Goal: Information Seeking & Learning: Learn about a topic

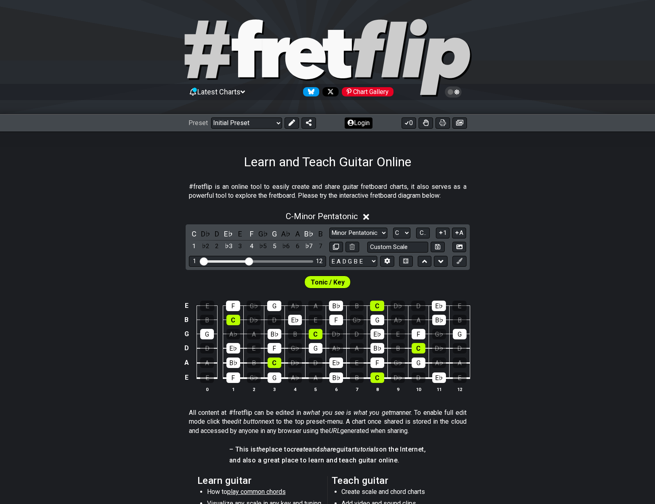
click at [362, 124] on button "Login" at bounding box center [359, 122] width 28 height 11
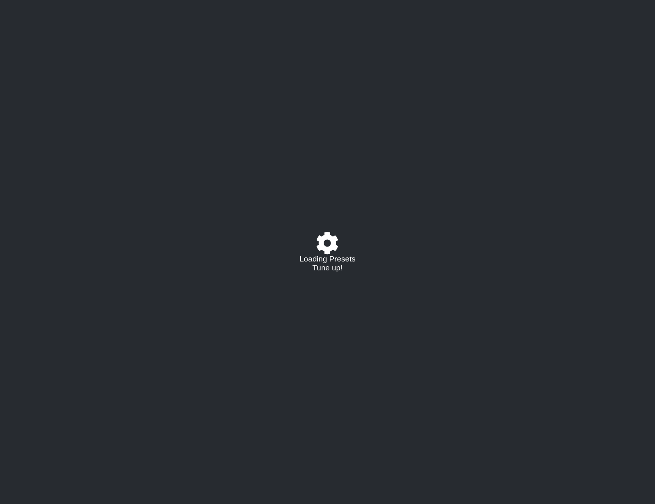
select select "C"
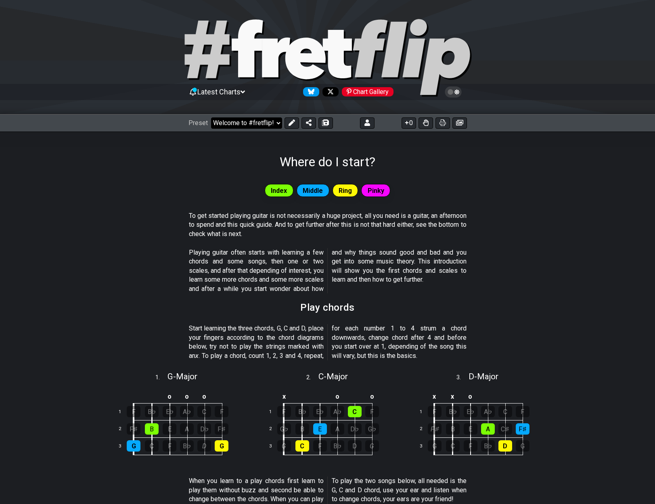
select select "/beginner-guitar"
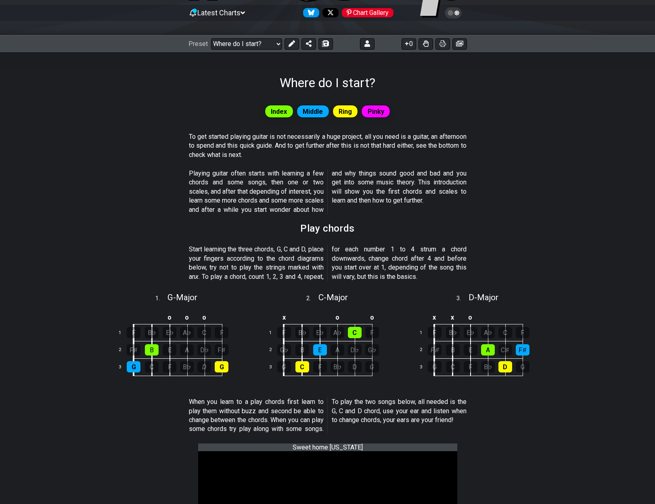
scroll to position [80, 0]
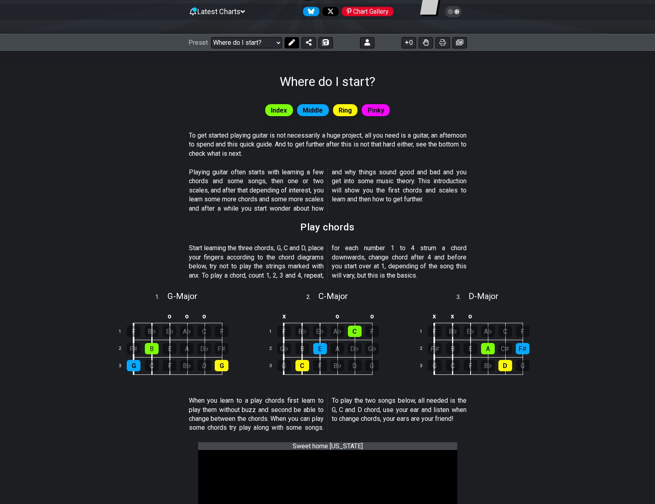
click at [293, 42] on icon at bounding box center [291, 42] width 6 height 6
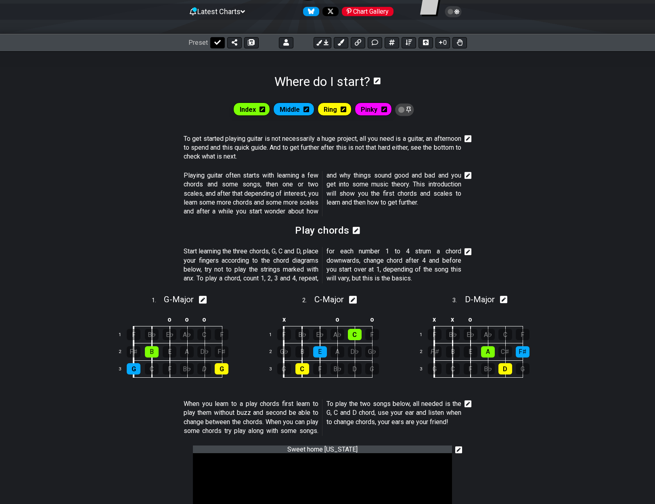
click at [217, 45] on icon at bounding box center [217, 42] width 6 height 6
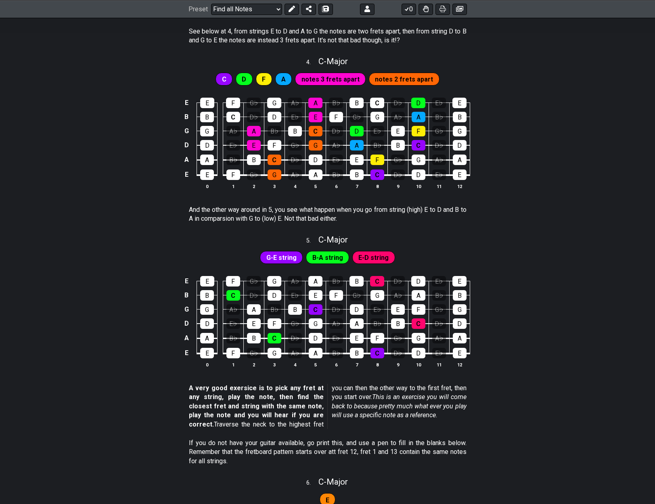
scroll to position [817, 0]
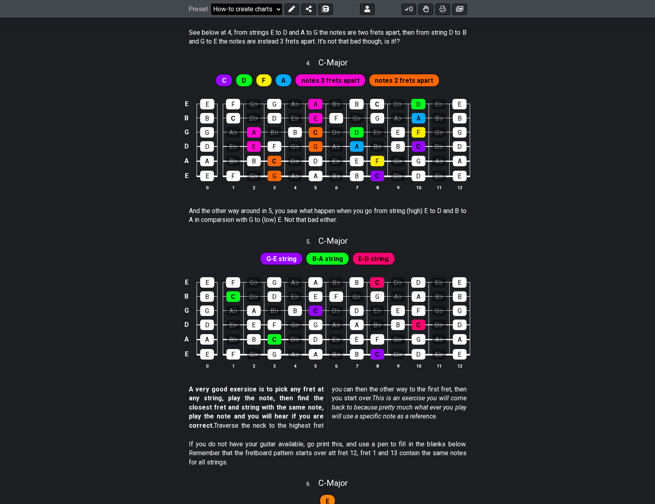
select select "/find-all-notes"
select select "A"
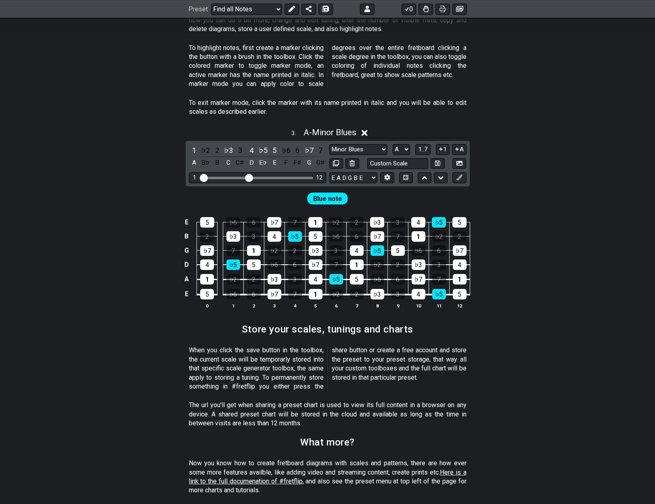
select select "/guitar-scales-generator"
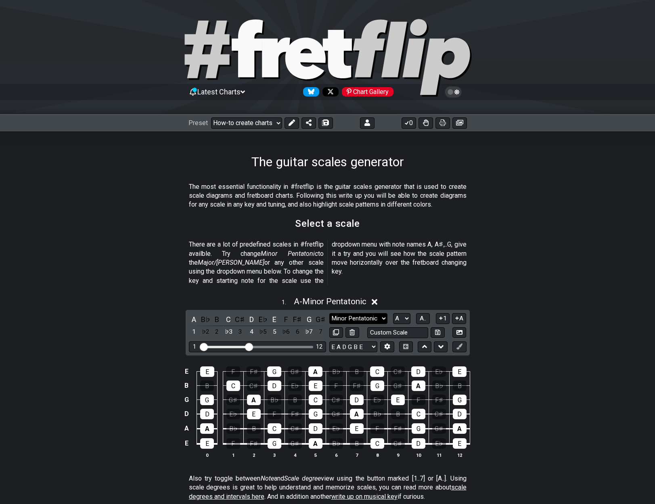
select select "Major"
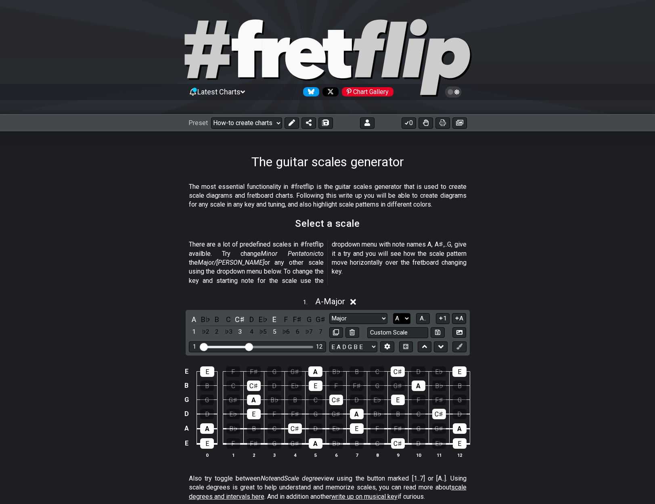
select select "G"
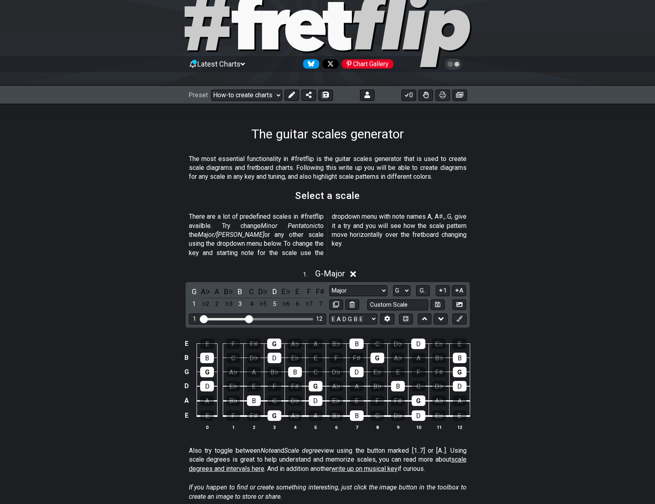
scroll to position [44, 0]
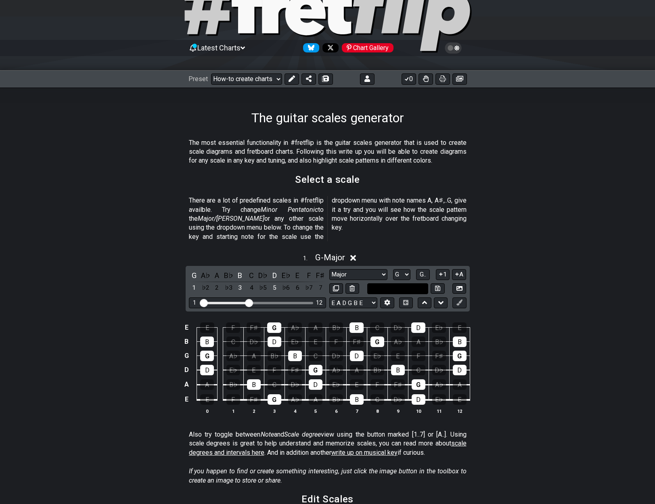
click at [414, 283] on input "text" at bounding box center [397, 288] width 61 height 11
type input "Custom Scale"
click at [528, 299] on div "1 . G - Major G A♭ A B♭ B C D♭ D E♭ E F F♯ 1 ♭2 2 ♭3 3 4 ♭5 5 ♭6 6 ♭7 7 Minor P…" at bounding box center [327, 337] width 655 height 178
click at [445, 269] on button "1" at bounding box center [443, 274] width 14 height 11
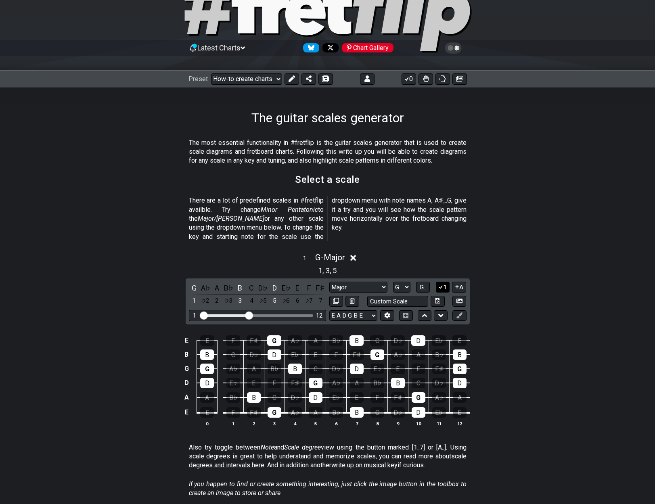
click at [443, 282] on button "1" at bounding box center [443, 287] width 14 height 11
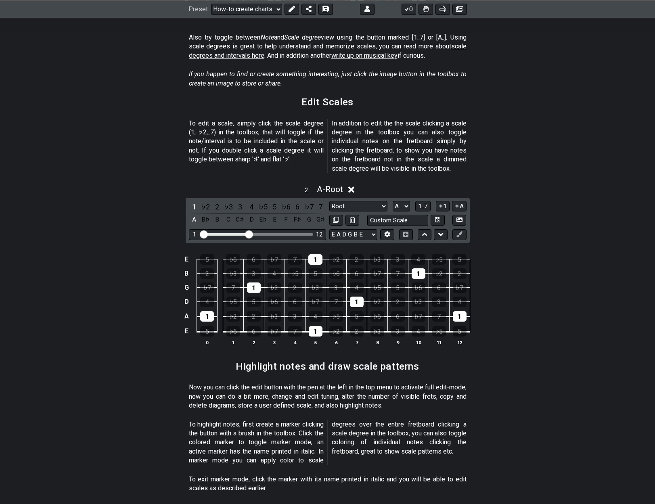
scroll to position [461, 0]
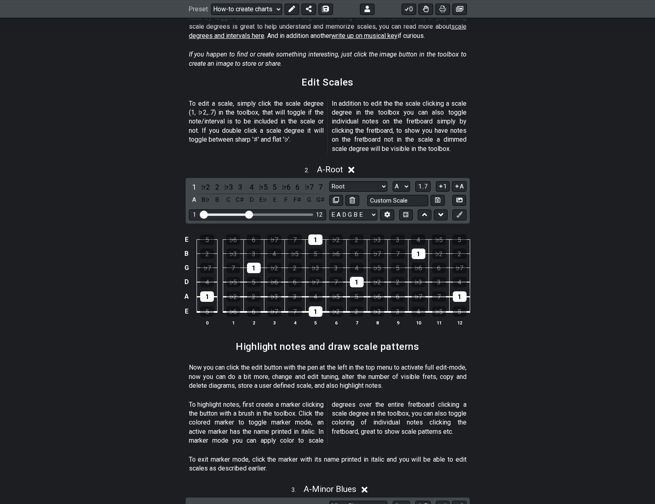
drag, startPoint x: 421, startPoint y: 174, endPoint x: 428, endPoint y: 180, distance: 9.2
click at [421, 183] on span "1..7" at bounding box center [423, 186] width 10 height 7
click at [427, 181] on button "..." at bounding box center [423, 186] width 14 height 11
select select "G"
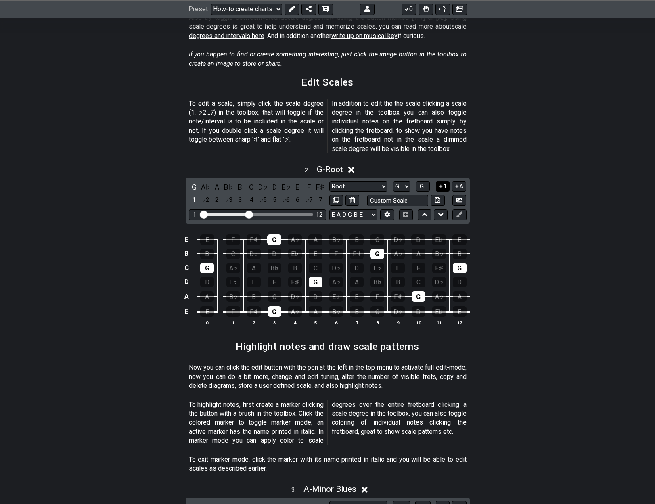
click at [441, 184] on icon at bounding box center [440, 185] width 3 height 3
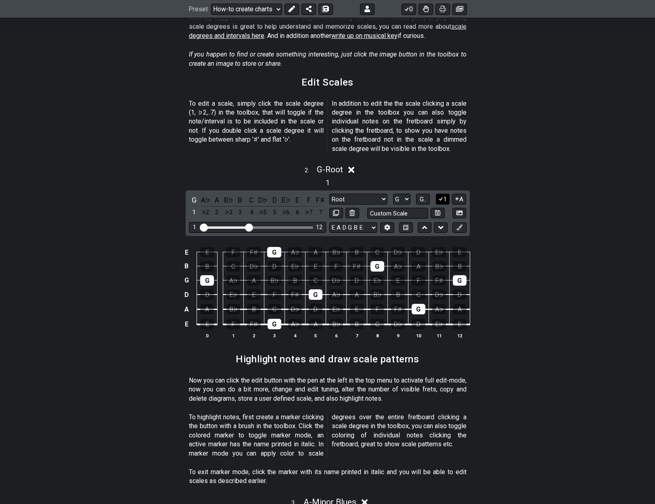
click at [443, 194] on button "1" at bounding box center [443, 199] width 14 height 11
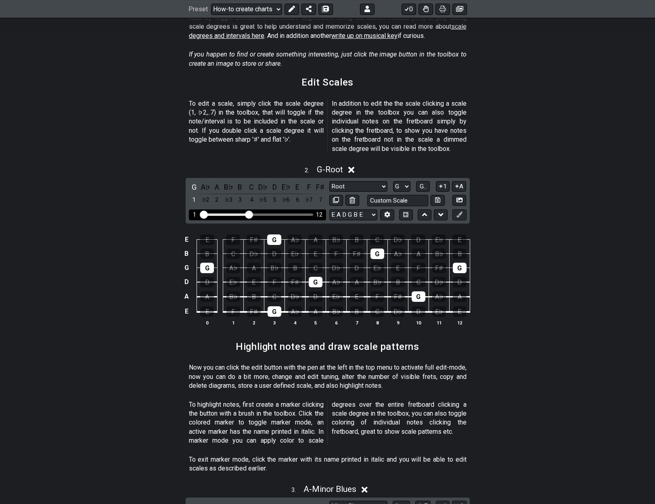
click at [249, 214] on input "Visible fret range" at bounding box center [257, 214] width 115 height 0
click at [212, 182] on div "A" at bounding box center [217, 187] width 10 height 11
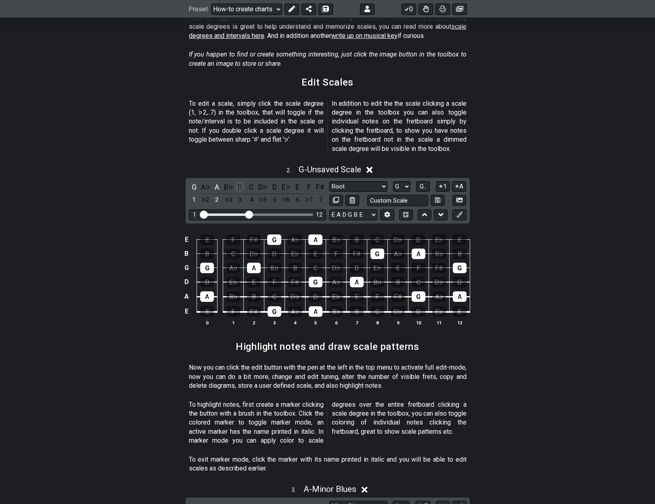
click at [240, 182] on div "B" at bounding box center [240, 187] width 10 height 11
click at [252, 182] on div "C" at bounding box center [251, 187] width 10 height 11
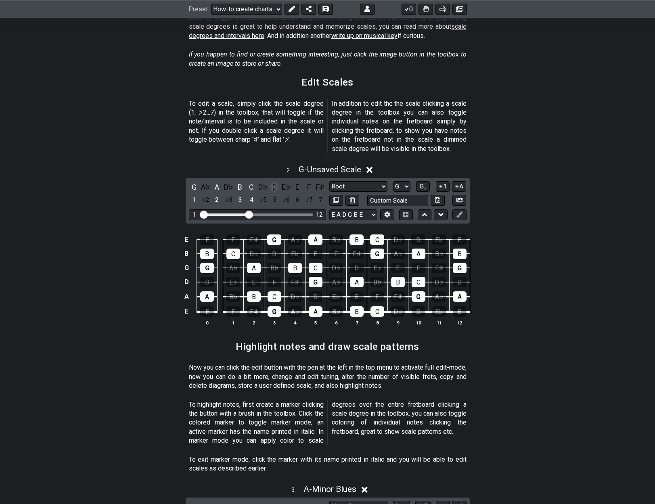
click at [274, 182] on div "D" at bounding box center [274, 187] width 10 height 11
click at [296, 182] on div "E" at bounding box center [297, 187] width 10 height 11
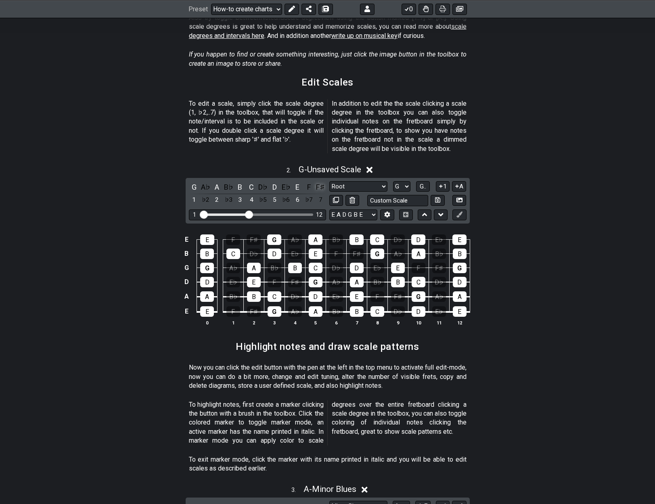
click at [320, 182] on div "F♯" at bounding box center [320, 187] width 10 height 11
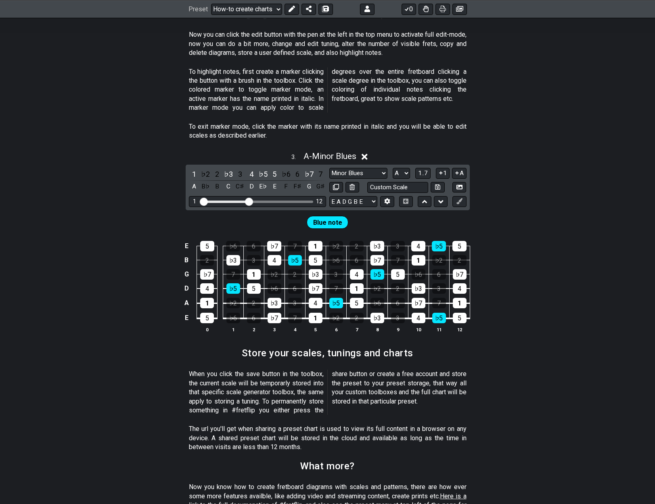
scroll to position [794, 0]
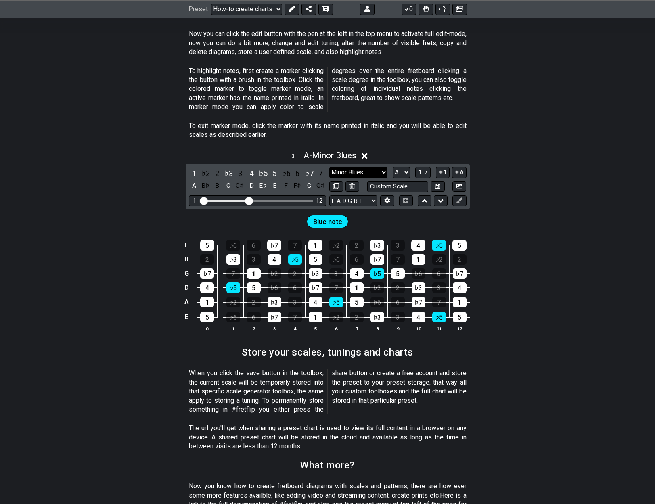
select select "Major"
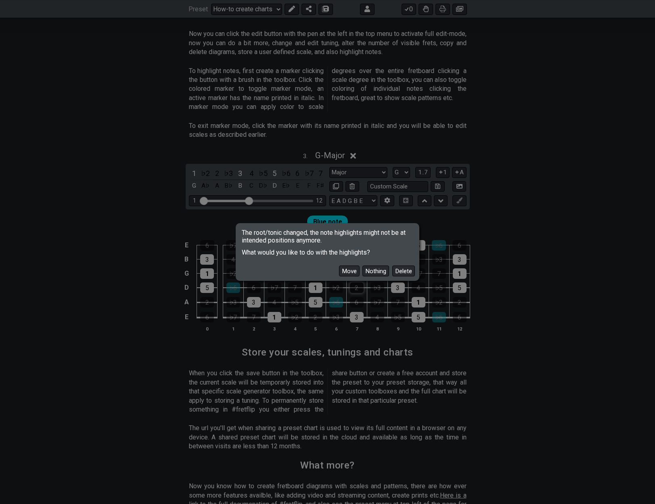
click at [355, 270] on button "Move" at bounding box center [349, 270] width 21 height 11
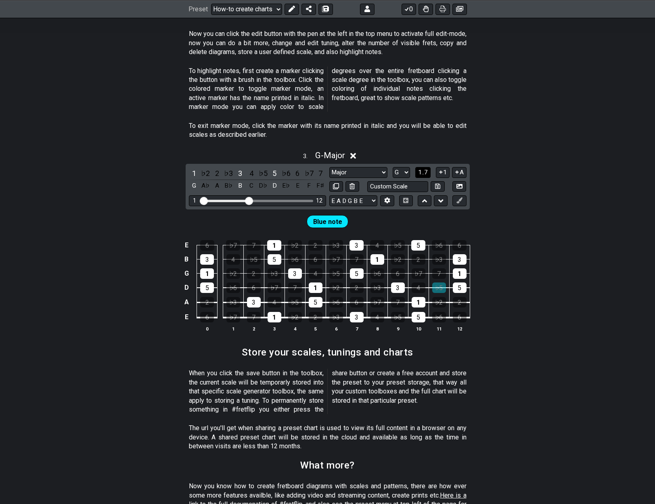
click at [424, 169] on span "1..7" at bounding box center [423, 172] width 10 height 7
click at [424, 169] on span "..." at bounding box center [423, 172] width 4 height 7
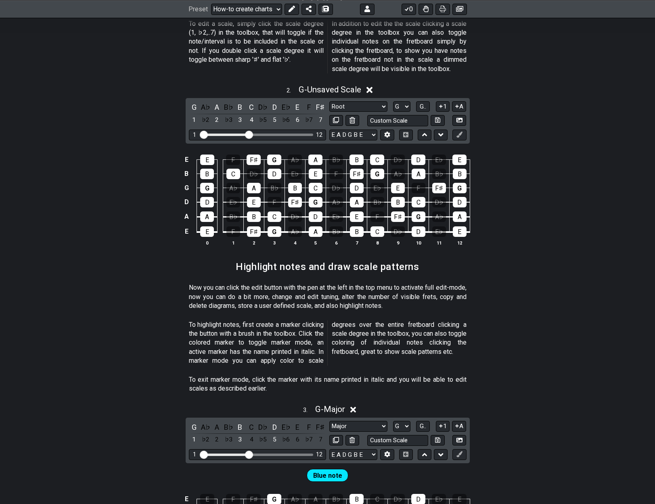
scroll to position [530, 0]
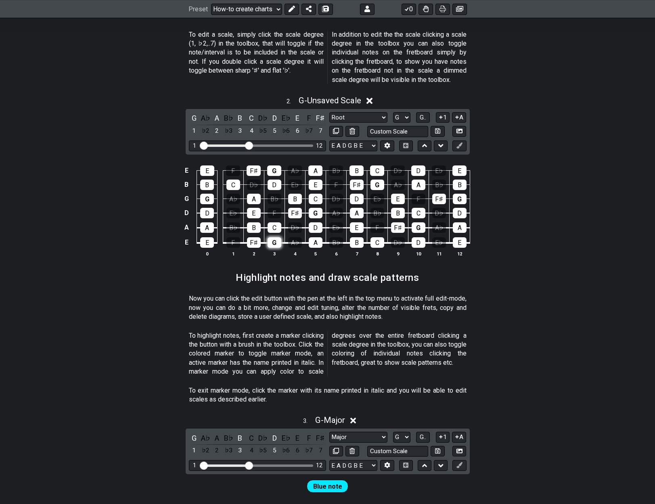
click at [274, 237] on div "G" at bounding box center [274, 242] width 14 height 10
click at [277, 237] on div "G" at bounding box center [274, 242] width 14 height 10
click at [274, 237] on div "G" at bounding box center [274, 242] width 14 height 10
click at [457, 129] on icon at bounding box center [459, 131] width 6 height 4
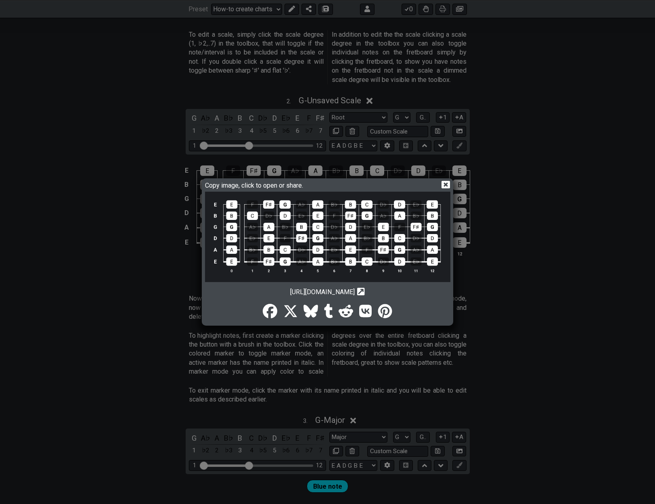
click at [299, 226] on img at bounding box center [327, 237] width 245 height 90
click at [446, 187] on icon at bounding box center [445, 185] width 8 height 8
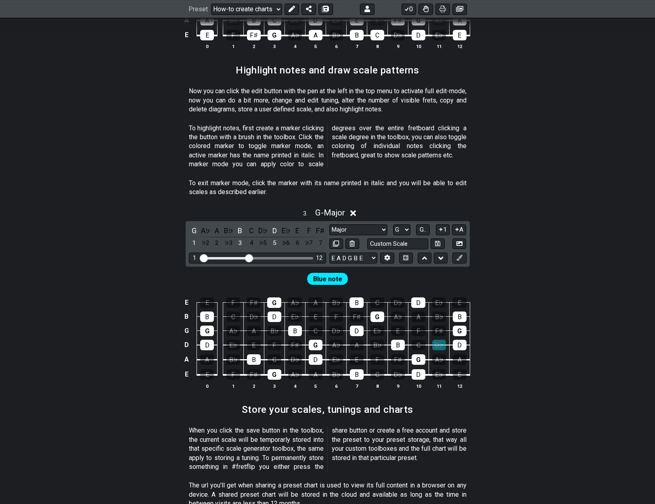
scroll to position [738, 0]
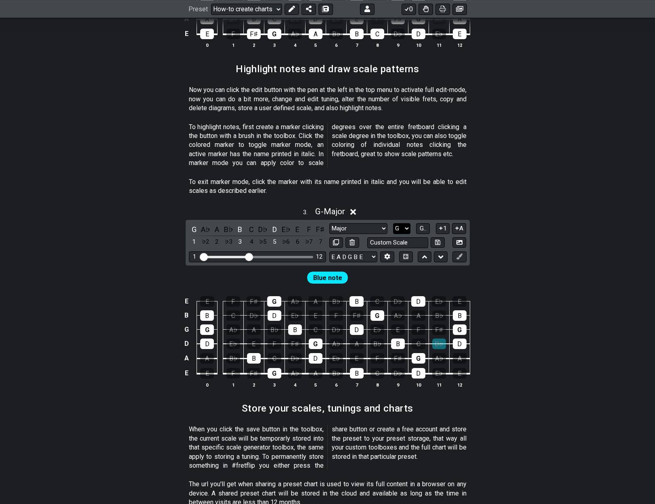
select select "C"
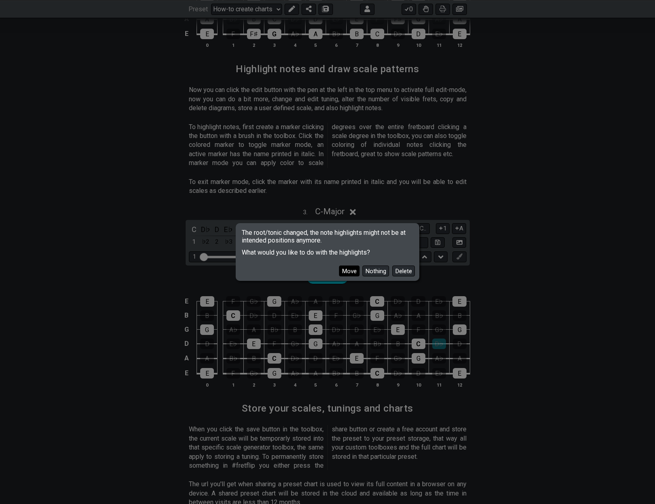
click at [353, 272] on button "Move" at bounding box center [349, 270] width 21 height 11
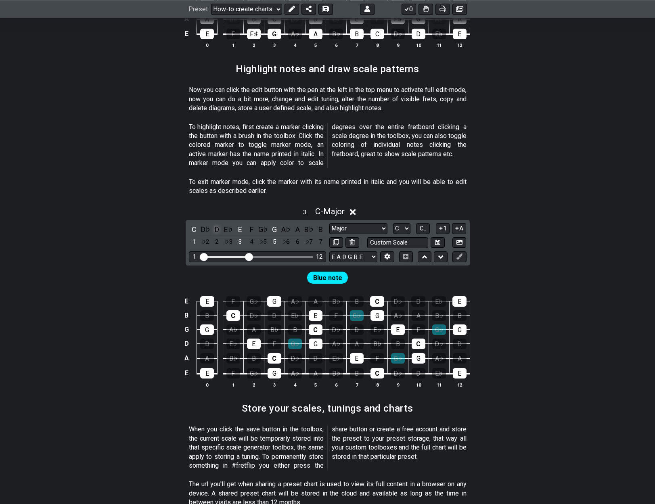
click at [216, 224] on div "D" at bounding box center [217, 229] width 10 height 11
click at [249, 224] on div "F" at bounding box center [251, 229] width 10 height 11
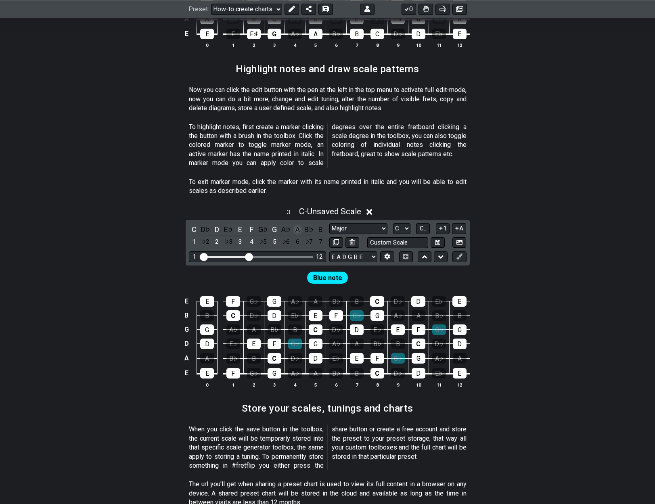
click at [293, 224] on div "A" at bounding box center [297, 229] width 10 height 11
click at [319, 224] on div "B" at bounding box center [320, 229] width 10 height 11
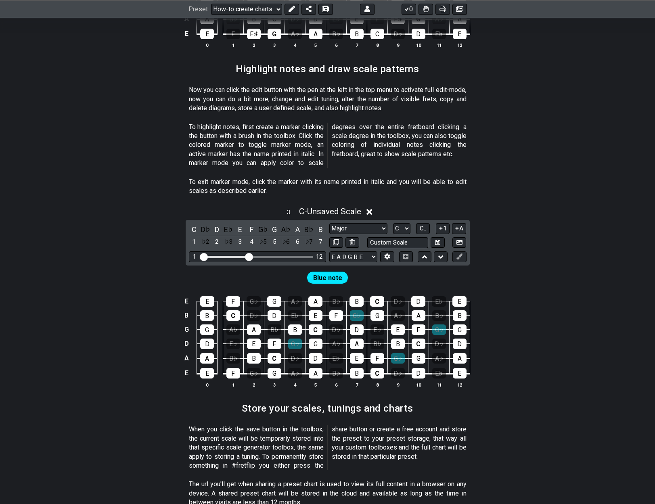
click at [327, 272] on span "Blue note" at bounding box center [327, 278] width 29 height 12
click at [424, 225] on span "C.." at bounding box center [423, 228] width 6 height 7
click at [425, 225] on span "1..7" at bounding box center [423, 228] width 10 height 7
click at [425, 225] on span "..." at bounding box center [423, 228] width 4 height 7
click at [425, 225] on span "C.." at bounding box center [423, 228] width 6 height 7
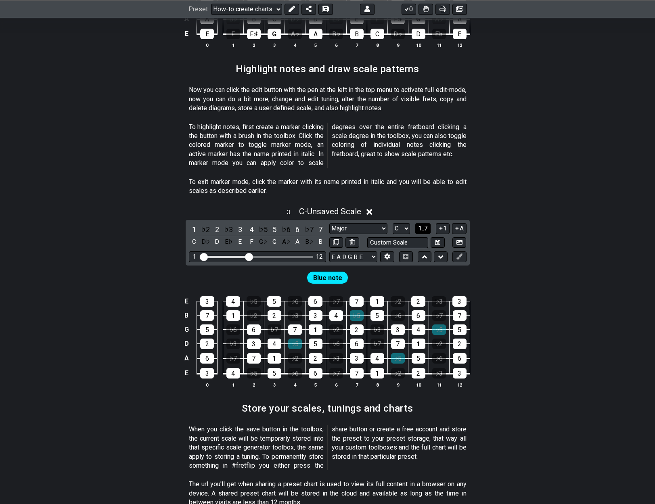
click at [425, 225] on span "1..7" at bounding box center [423, 228] width 10 height 7
click at [425, 225] on span "..." at bounding box center [423, 228] width 4 height 7
click at [425, 225] on span "C.." at bounding box center [423, 228] width 6 height 7
click at [439, 253] on icon at bounding box center [440, 257] width 5 height 8
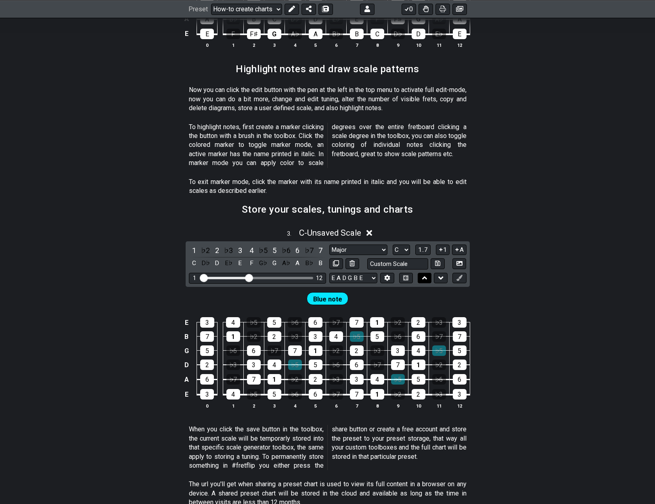
click at [426, 274] on icon at bounding box center [424, 278] width 5 height 8
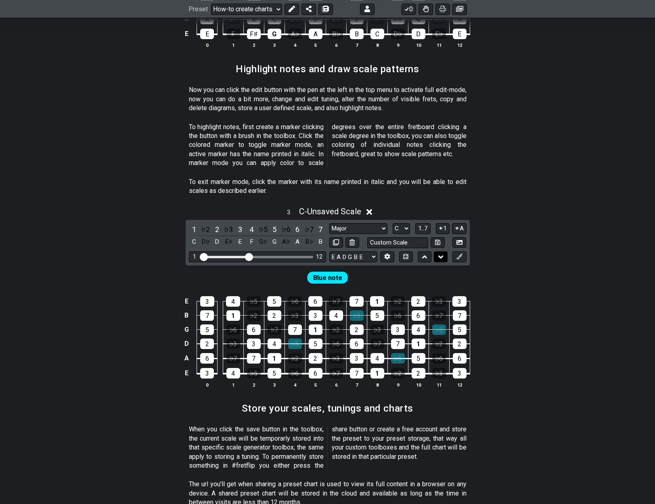
click at [443, 251] on button at bounding box center [441, 256] width 14 height 11
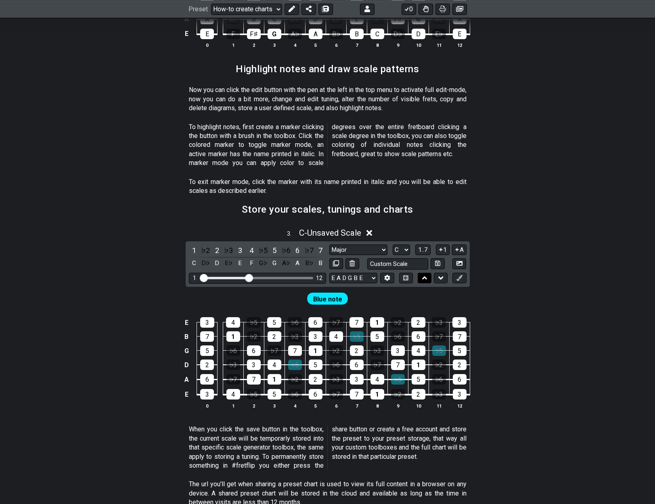
click at [422, 274] on icon at bounding box center [424, 278] width 5 height 8
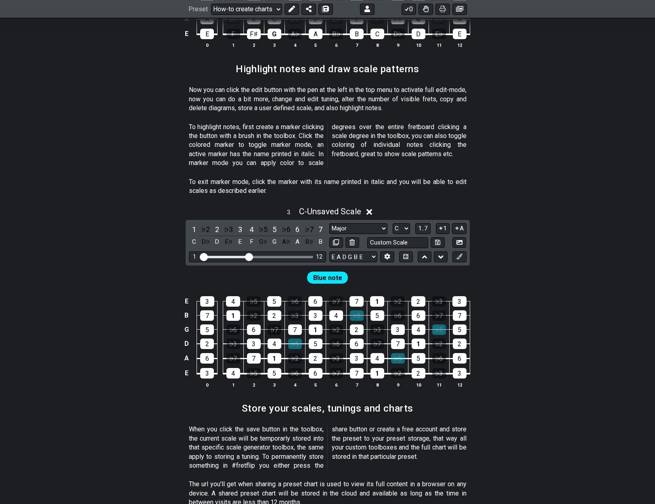
click at [456, 225] on icon at bounding box center [457, 228] width 8 height 6
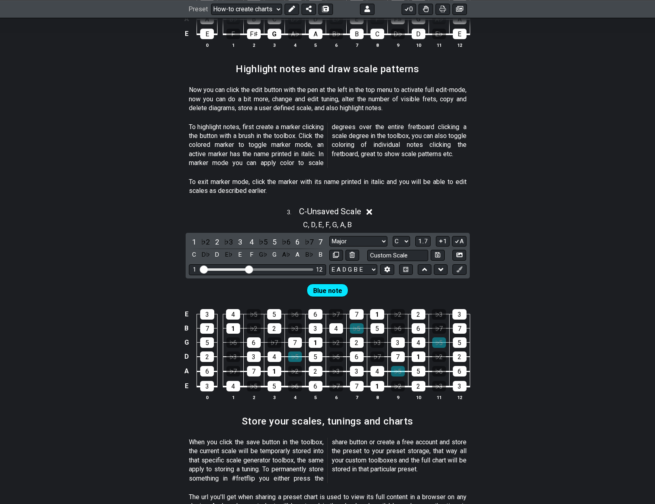
click at [326, 285] on span "Blue note" at bounding box center [327, 291] width 29 height 12
click at [385, 266] on icon at bounding box center [387, 269] width 6 height 6
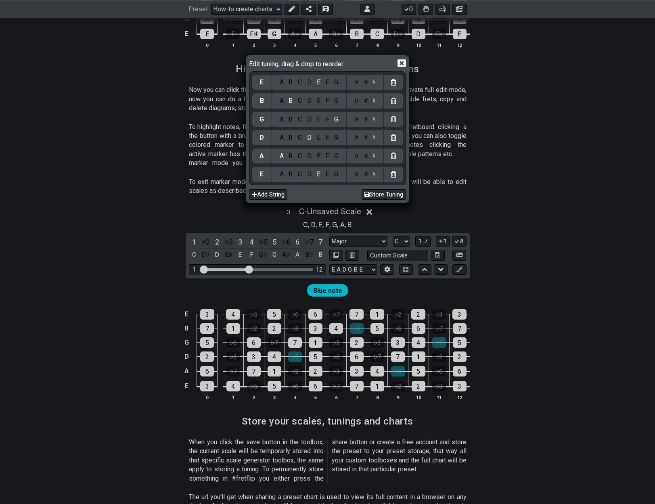
click at [404, 64] on icon at bounding box center [401, 63] width 8 height 8
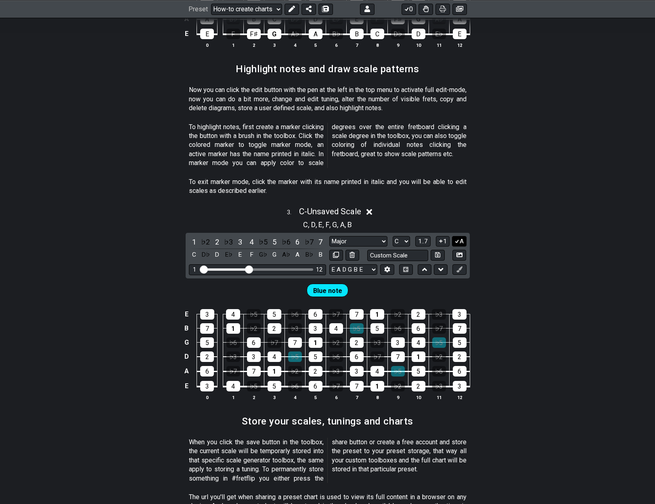
click at [462, 236] on button "A" at bounding box center [459, 241] width 14 height 11
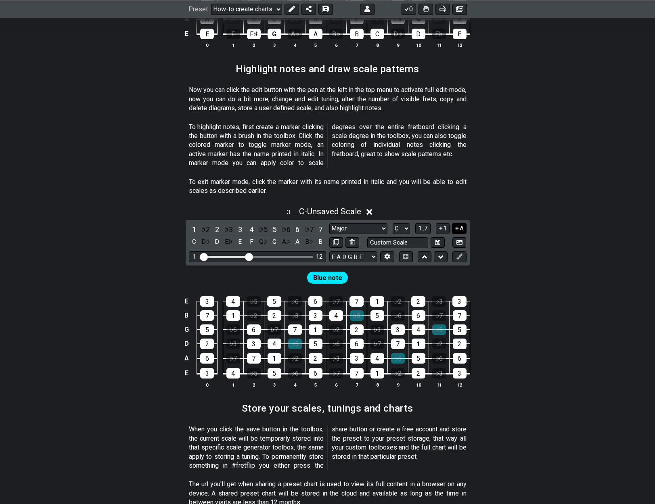
click at [460, 223] on button "A" at bounding box center [459, 228] width 14 height 11
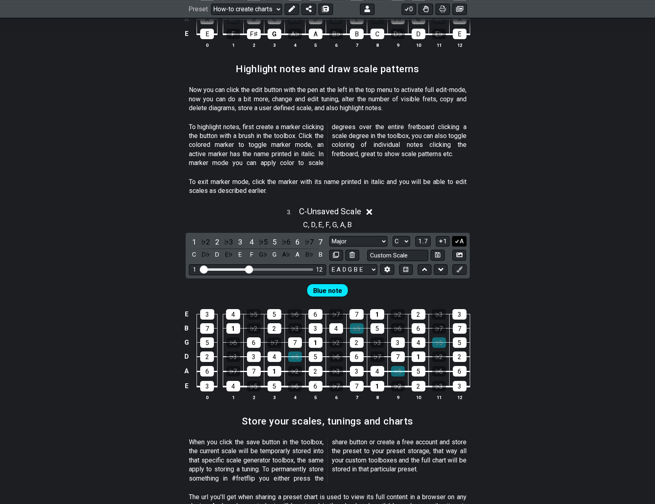
click at [459, 236] on button "A" at bounding box center [459, 241] width 14 height 11
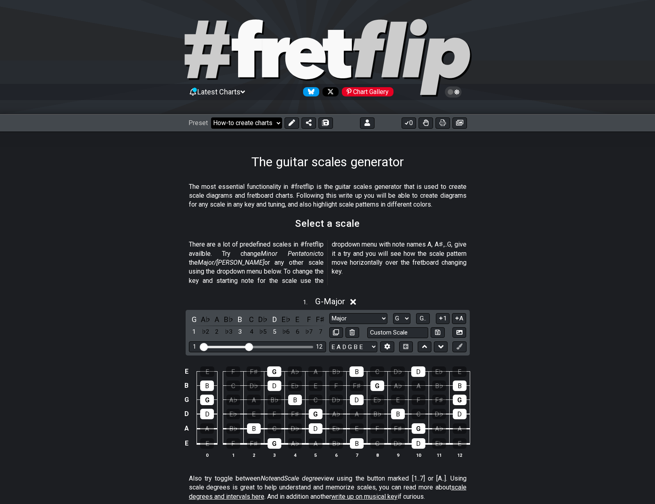
scroll to position [0, 0]
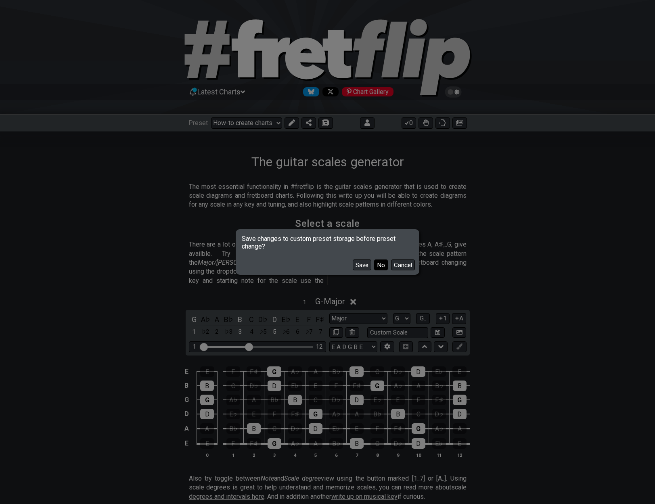
click at [381, 268] on button "No" at bounding box center [381, 264] width 14 height 11
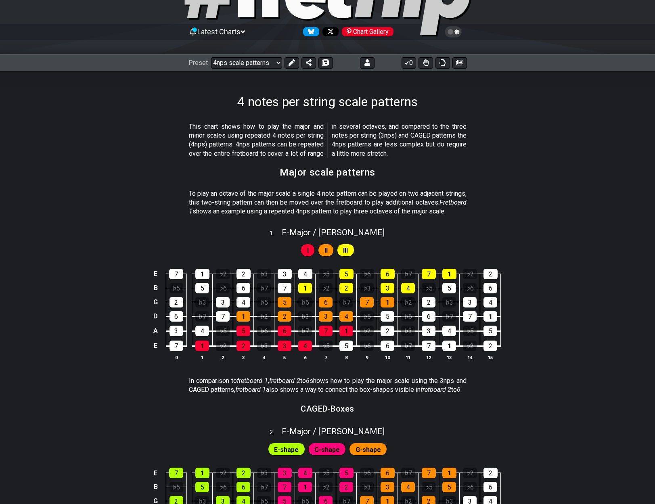
scroll to position [59, 0]
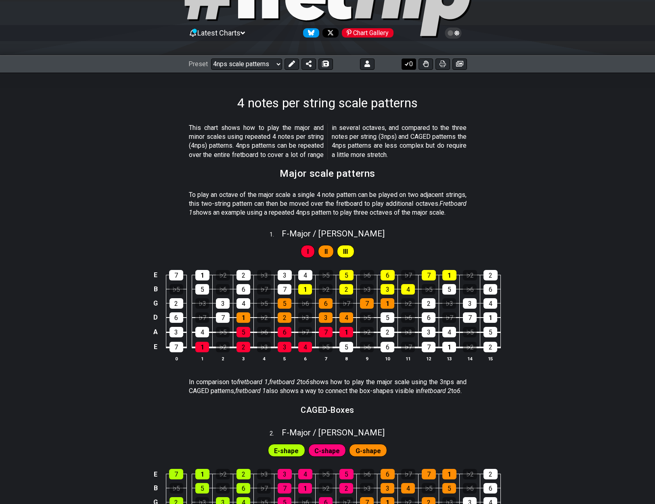
click at [411, 67] on button "0" at bounding box center [408, 64] width 15 height 11
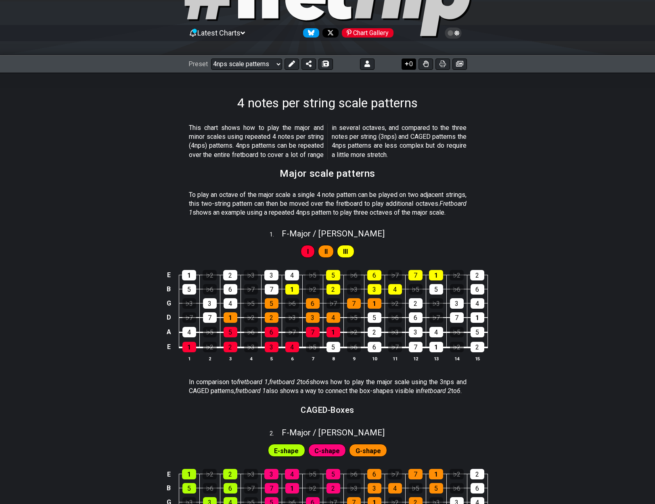
click at [411, 67] on button "0" at bounding box center [408, 64] width 15 height 11
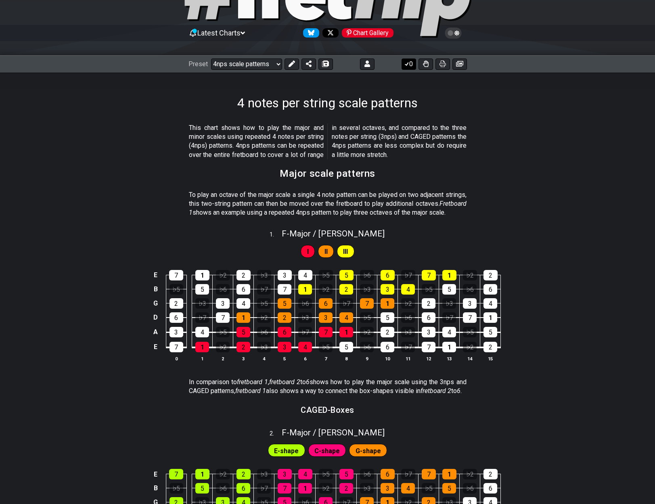
click at [411, 67] on button "0" at bounding box center [408, 64] width 15 height 11
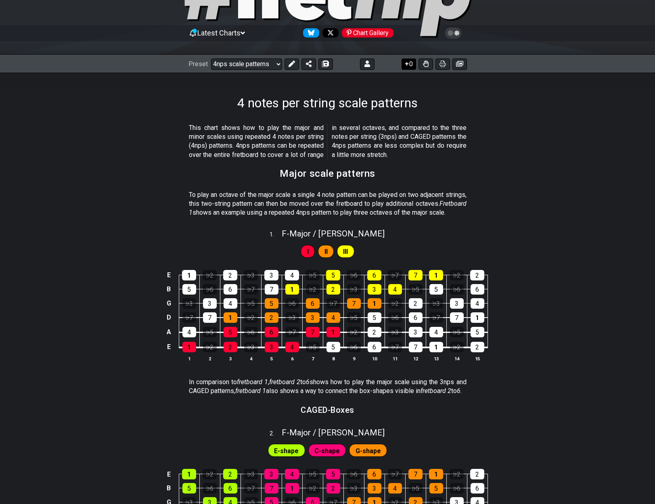
click at [411, 67] on button "0" at bounding box center [408, 64] width 15 height 11
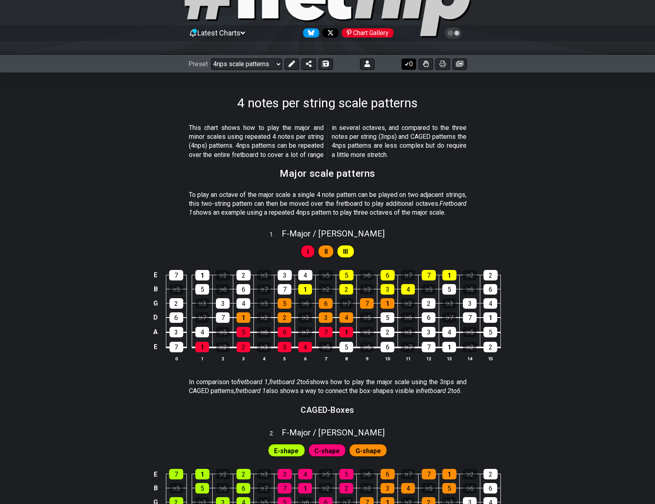
click at [411, 67] on button "0" at bounding box center [408, 64] width 15 height 11
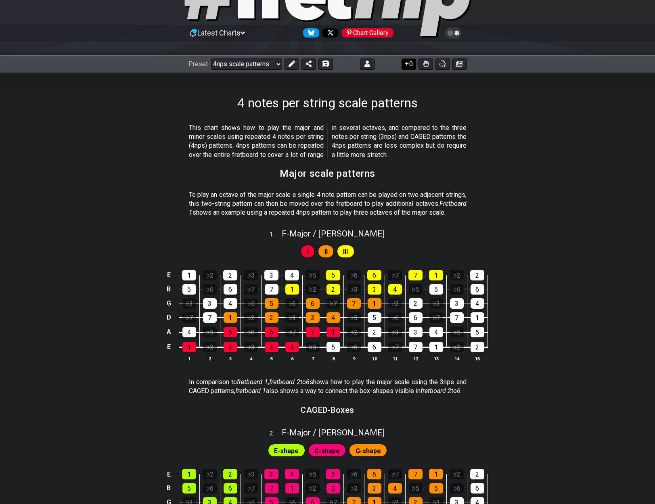
click at [411, 67] on button "0" at bounding box center [408, 64] width 15 height 11
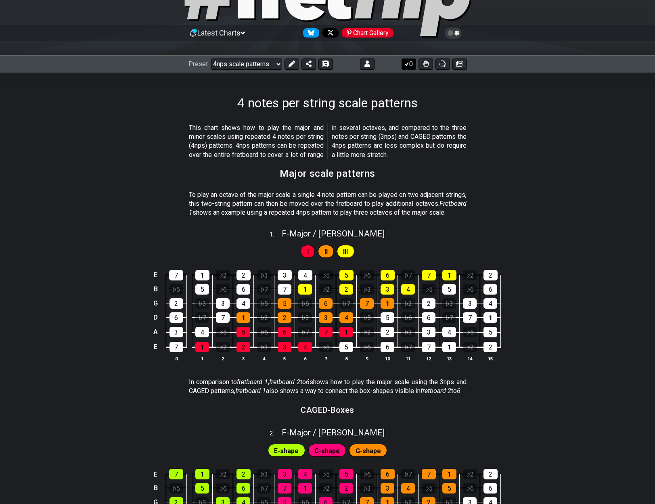
click at [411, 67] on button "0" at bounding box center [408, 64] width 15 height 11
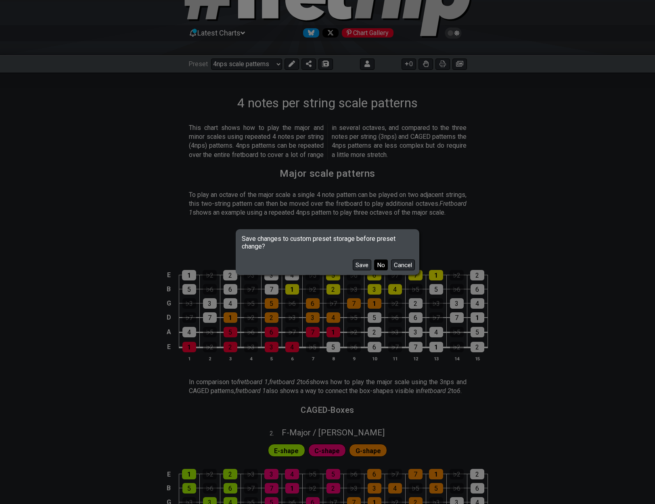
click at [384, 264] on button "No" at bounding box center [381, 264] width 14 height 11
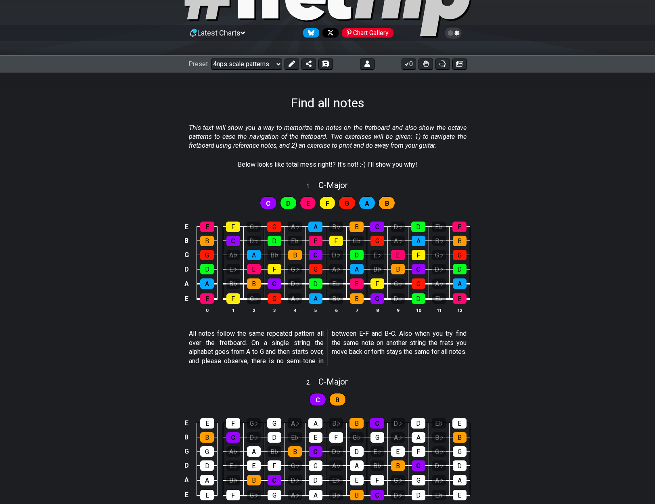
select select "/find-all-notes"
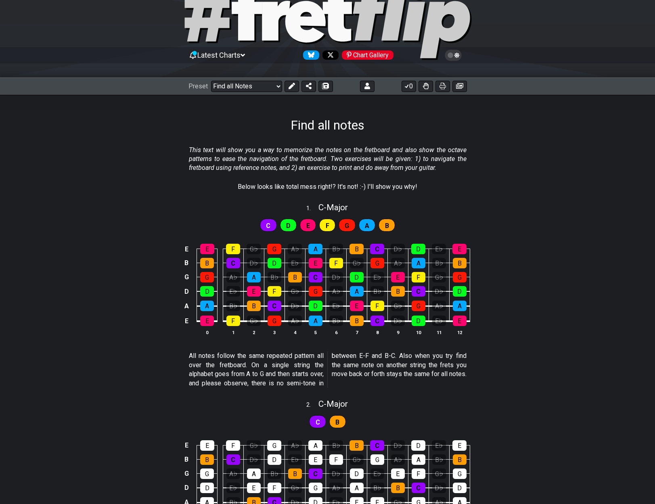
scroll to position [36, 0]
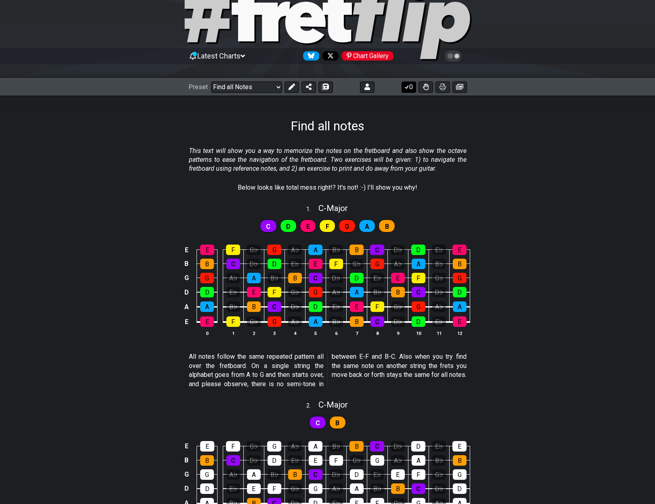
click at [410, 86] on button "0" at bounding box center [408, 86] width 15 height 11
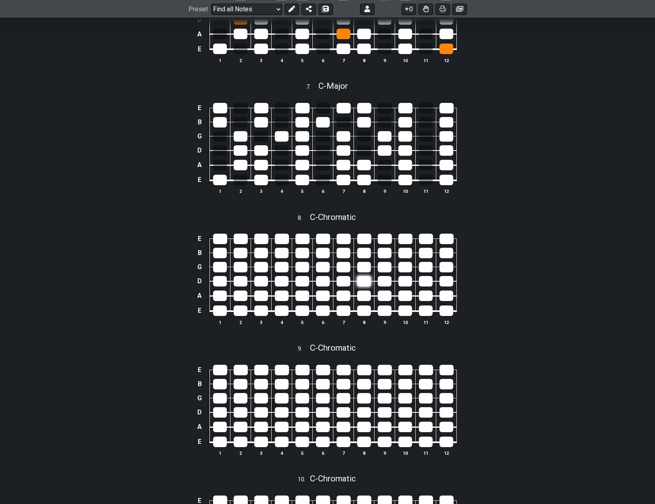
scroll to position [1366, 0]
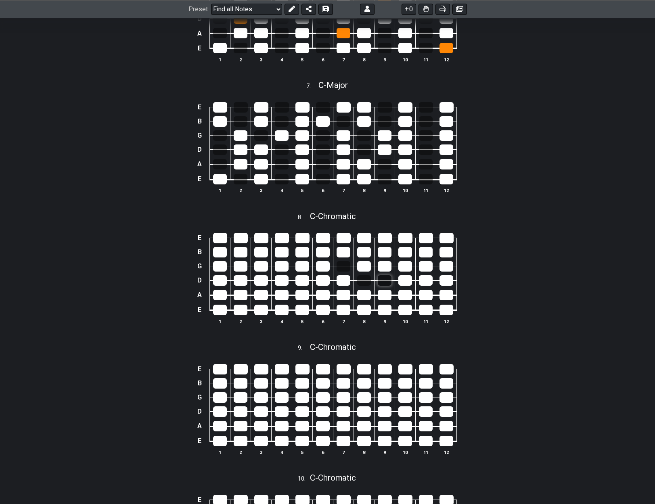
drag, startPoint x: 327, startPoint y: 259, endPoint x: 385, endPoint y: 272, distance: 59.3
click at [327, 261] on div at bounding box center [323, 266] width 14 height 10
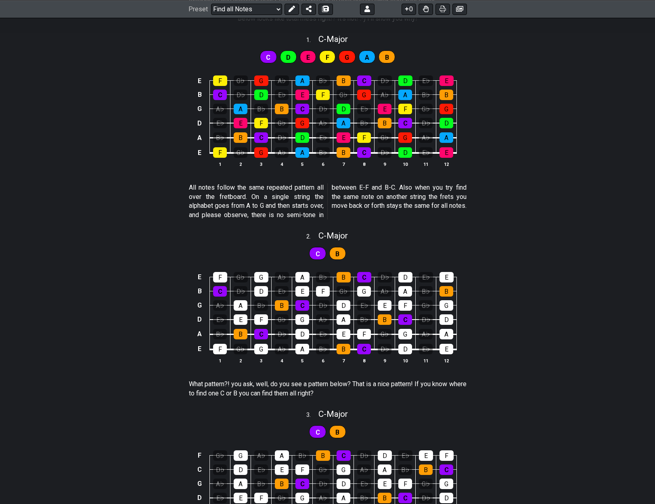
scroll to position [201, 0]
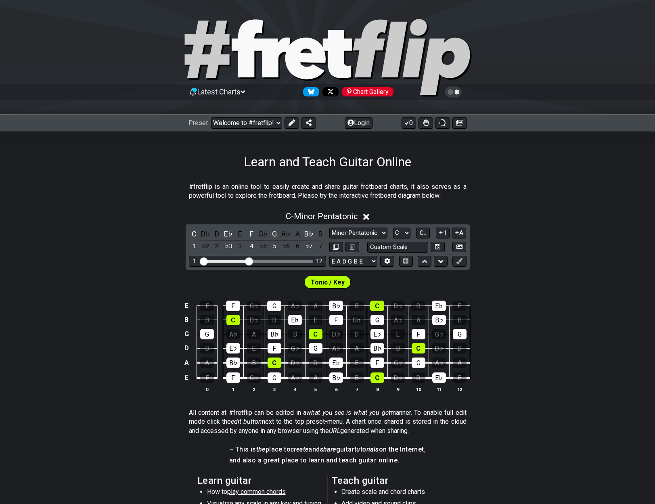
select select "C"
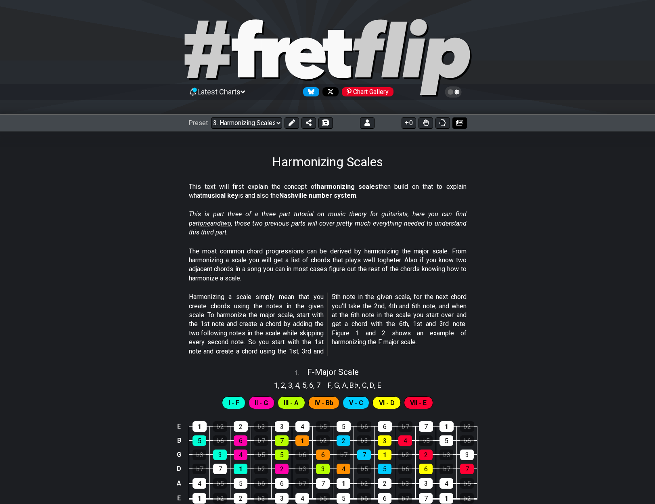
click at [456, 125] on icon at bounding box center [459, 122] width 7 height 6
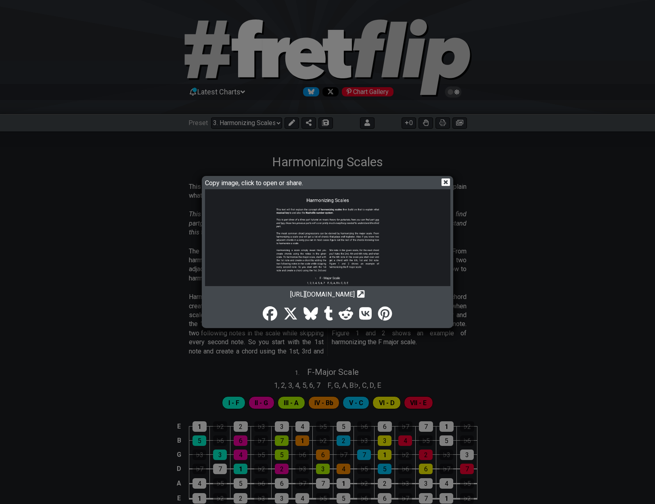
click at [393, 236] on img at bounding box center [327, 385] width 245 height 392
click at [444, 182] on icon at bounding box center [445, 182] width 8 height 8
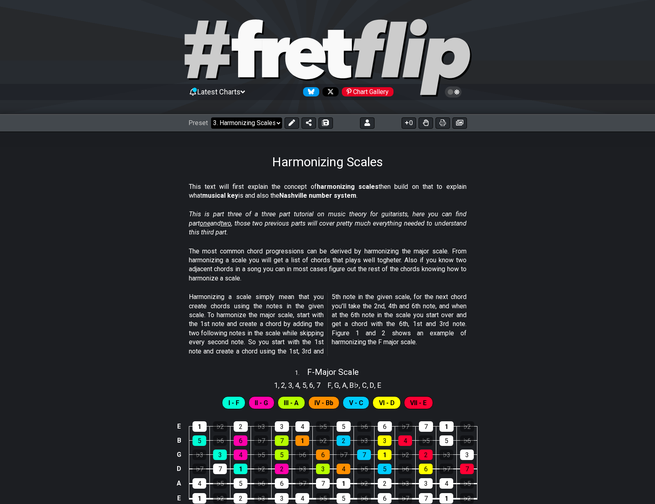
select select "/the-caged-system"
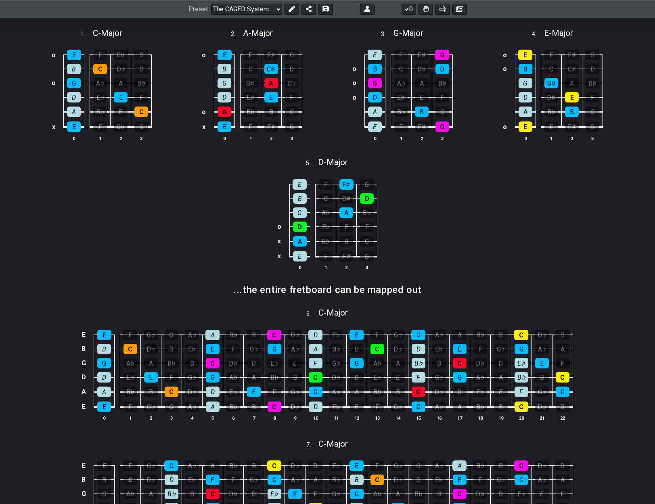
scroll to position [287, 0]
